Goal: Transaction & Acquisition: Purchase product/service

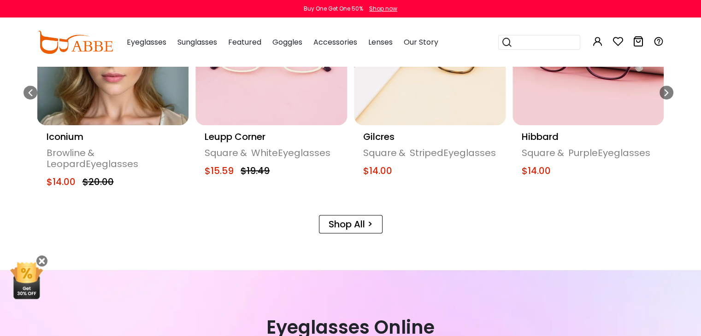
scroll to position [553, 0]
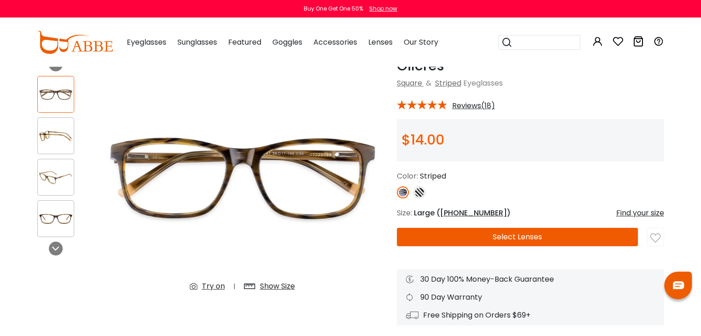
scroll to position [46, 0]
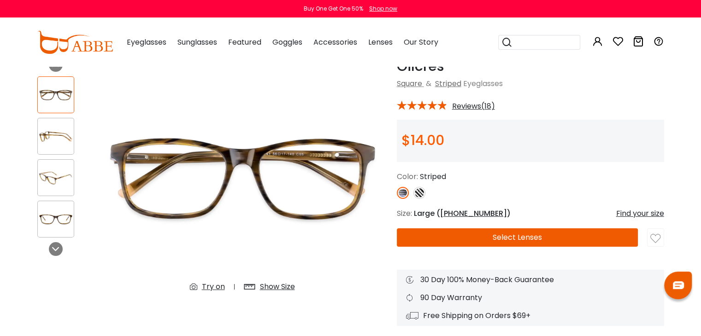
click at [486, 235] on button "Select Lenses" at bounding box center [517, 237] width 241 height 18
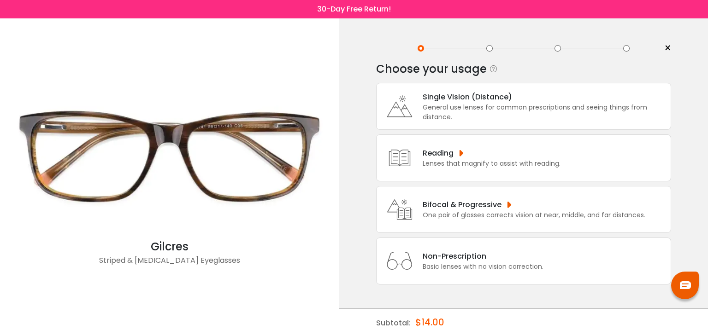
click at [485, 251] on div "Non-Prescription Basic lenses with no vision correction." at bounding box center [523, 261] width 295 height 47
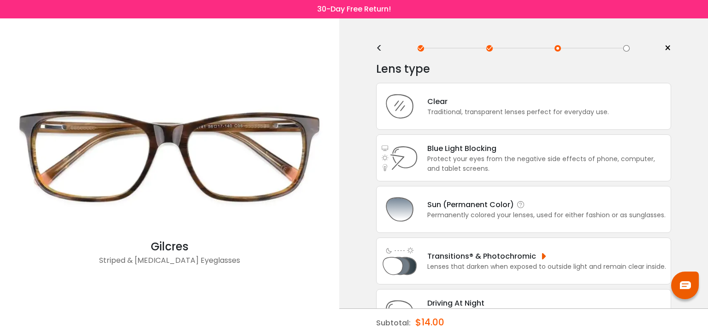
scroll to position [57, 0]
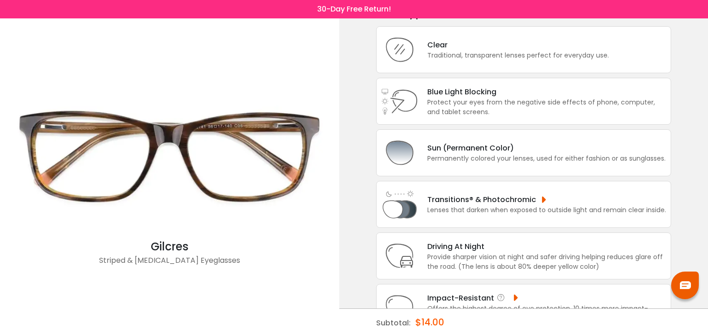
click at [495, 293] on div "Impact-Resistant" at bounding box center [546, 299] width 239 height 12
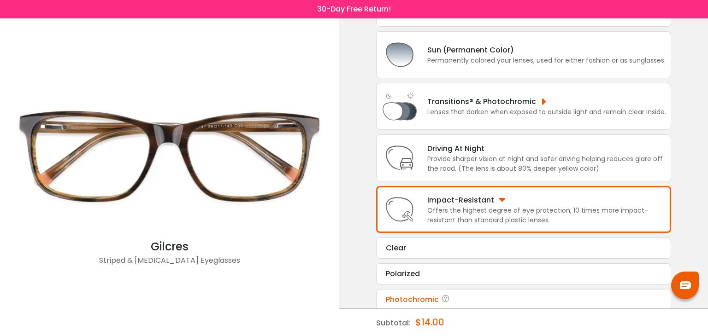
scroll to position [168, 0]
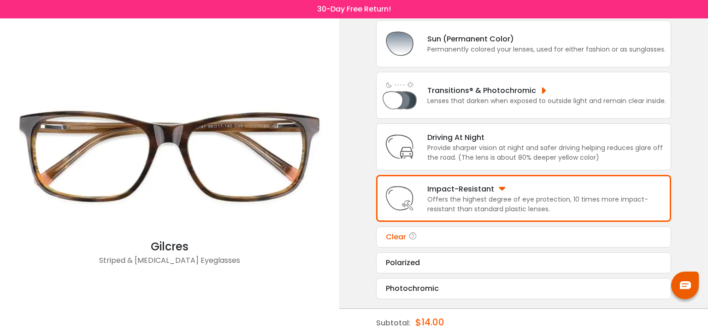
click at [464, 234] on div "Clear" at bounding box center [523, 237] width 275 height 11
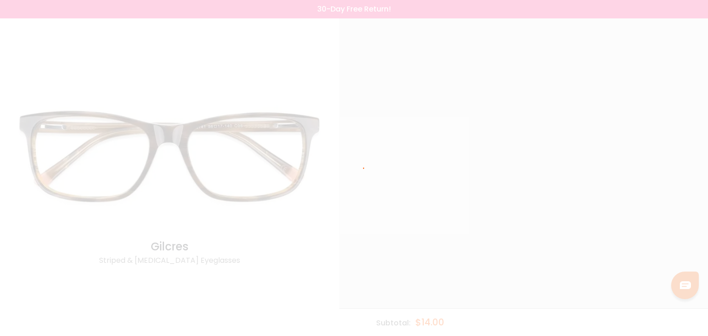
scroll to position [0, 0]
click at [0, 336] on div at bounding box center [0, 336] width 0 height 0
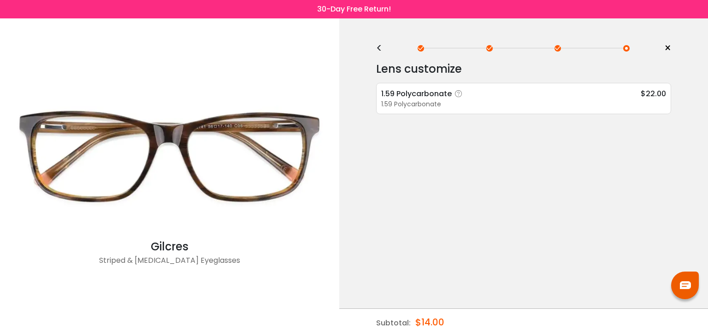
click at [547, 100] on div "1.59 Polycarbonate" at bounding box center [523, 105] width 285 height 10
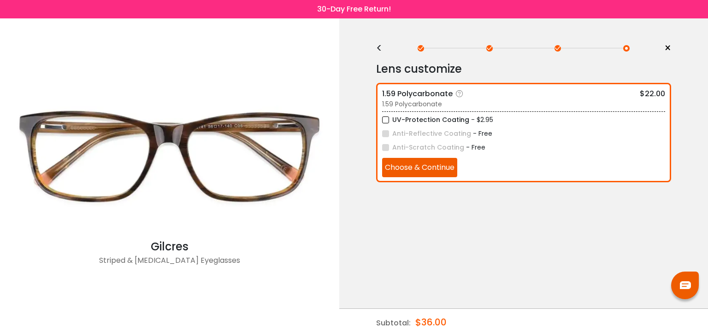
click at [404, 120] on label "UV-Protection Coating" at bounding box center [425, 120] width 87 height 12
click at [439, 166] on button "Choose & Continue" at bounding box center [419, 167] width 75 height 19
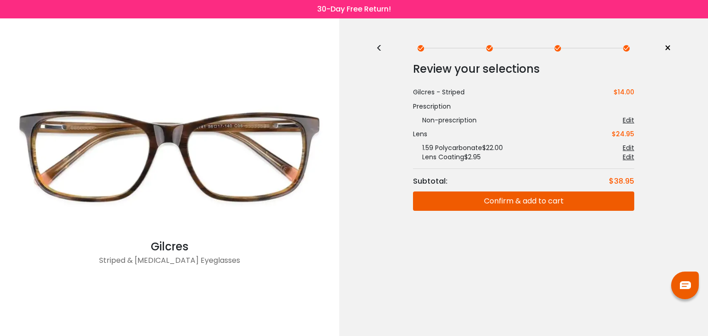
click at [553, 199] on button "Confirm & add to cart" at bounding box center [523, 201] width 221 height 19
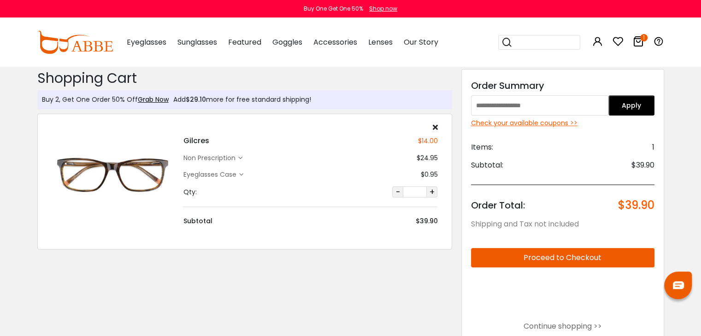
type input "******"
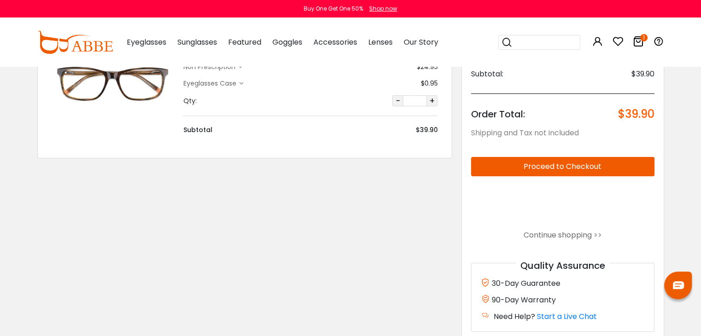
scroll to position [92, 0]
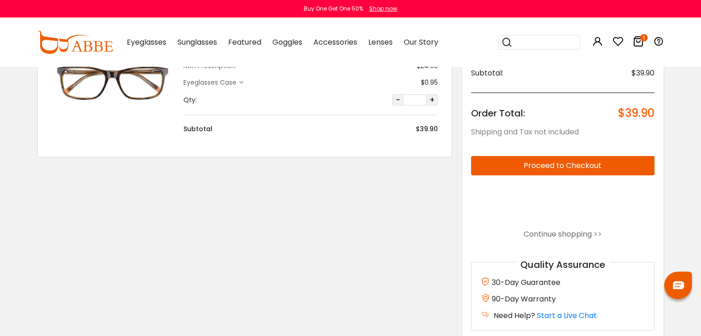
click at [550, 161] on button "Proceed to Checkout" at bounding box center [562, 165] width 183 height 19
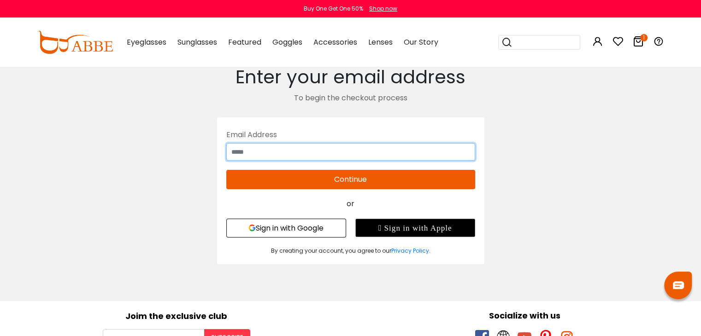
click at [283, 151] on input "text" at bounding box center [350, 152] width 249 height 18
type input "**********"
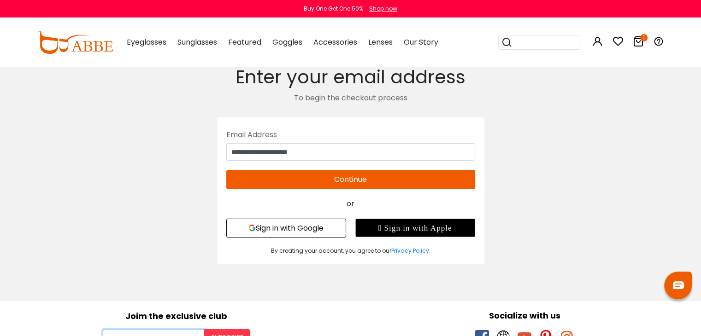
type input "**********"
click at [372, 179] on button "Continue" at bounding box center [350, 179] width 249 height 19
type input "**********"
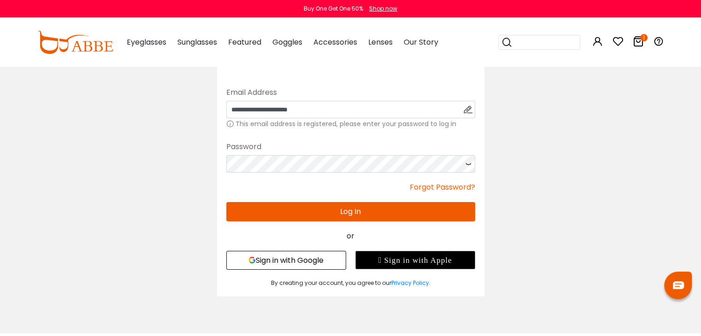
click at [330, 204] on button "Log In" at bounding box center [350, 211] width 249 height 19
click at [330, 207] on button "Log In" at bounding box center [350, 211] width 249 height 19
click at [334, 214] on button "Log In" at bounding box center [350, 211] width 249 height 19
click at [365, 212] on button "Log In" at bounding box center [350, 211] width 249 height 19
click at [348, 216] on button "Log In" at bounding box center [350, 211] width 249 height 19
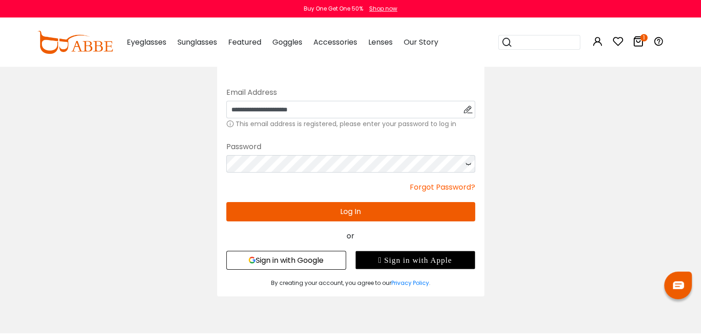
click at [348, 216] on button "Log In" at bounding box center [350, 211] width 249 height 19
click at [656, 41] on div "Popular Searches round Sunglasses aviator clear tortoise cat Recommended Laya $…" at bounding box center [576, 42] width 175 height 48
click at [647, 37] on icon "1" at bounding box center [643, 37] width 7 height 7
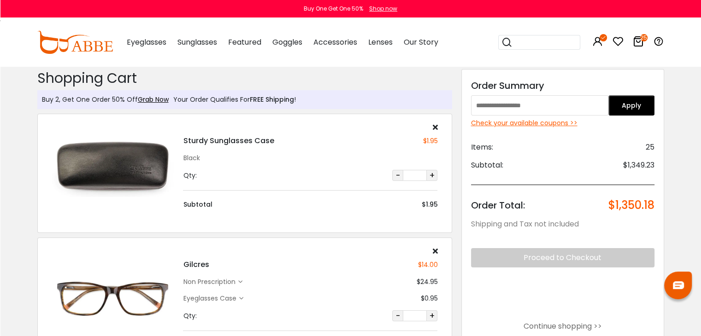
type input "******"
drag, startPoint x: 346, startPoint y: 229, endPoint x: 391, endPoint y: 217, distance: 45.9
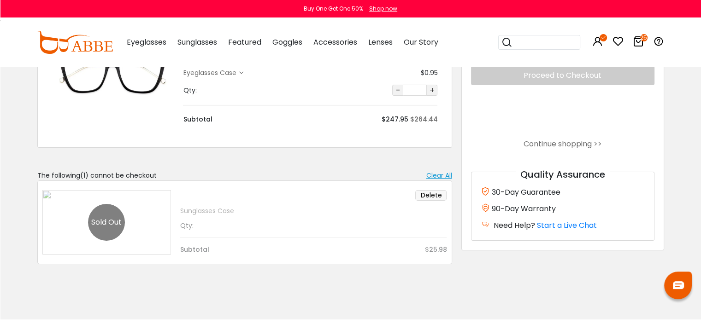
scroll to position [3179, 0]
